Goal: Navigation & Orientation: Find specific page/section

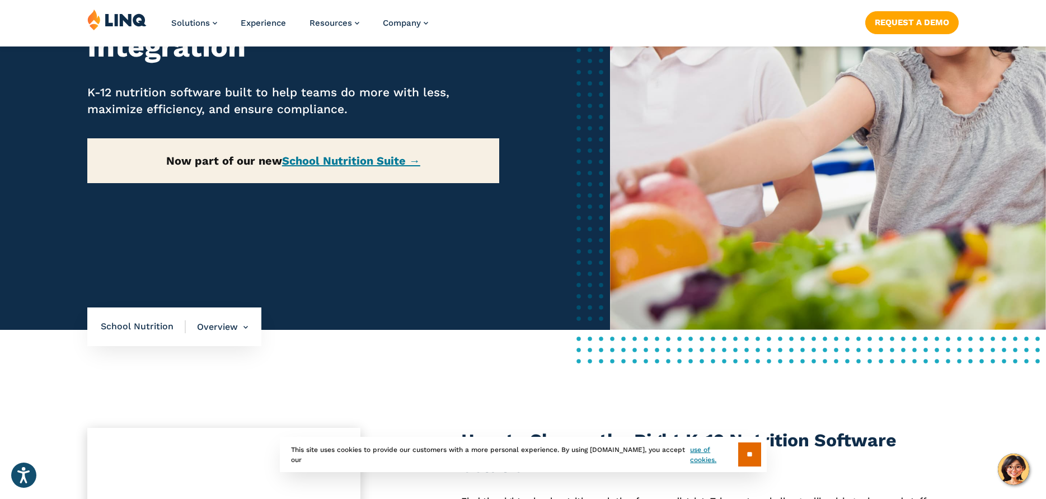
scroll to position [280, 0]
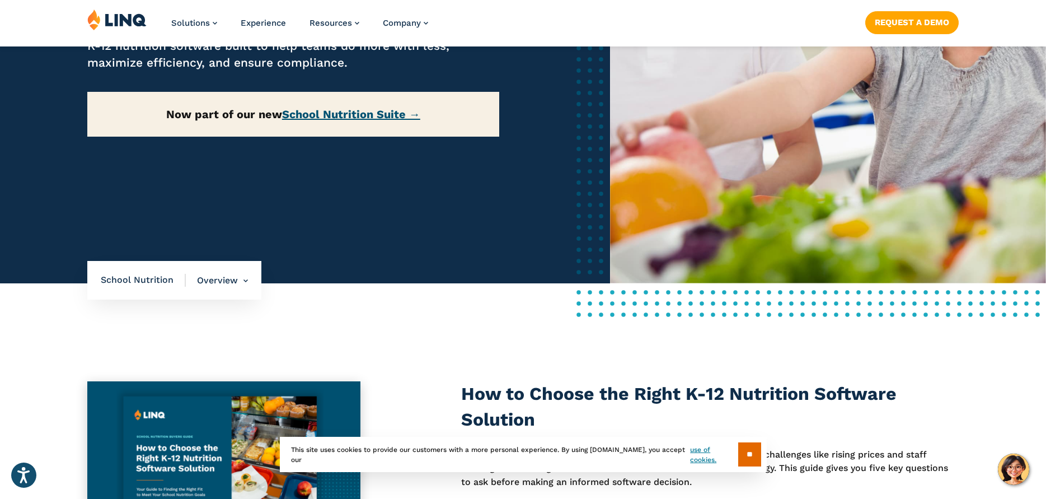
click at [315, 111] on link "School Nutrition Suite →" at bounding box center [351, 113] width 138 height 13
